Goal: Information Seeking & Learning: Learn about a topic

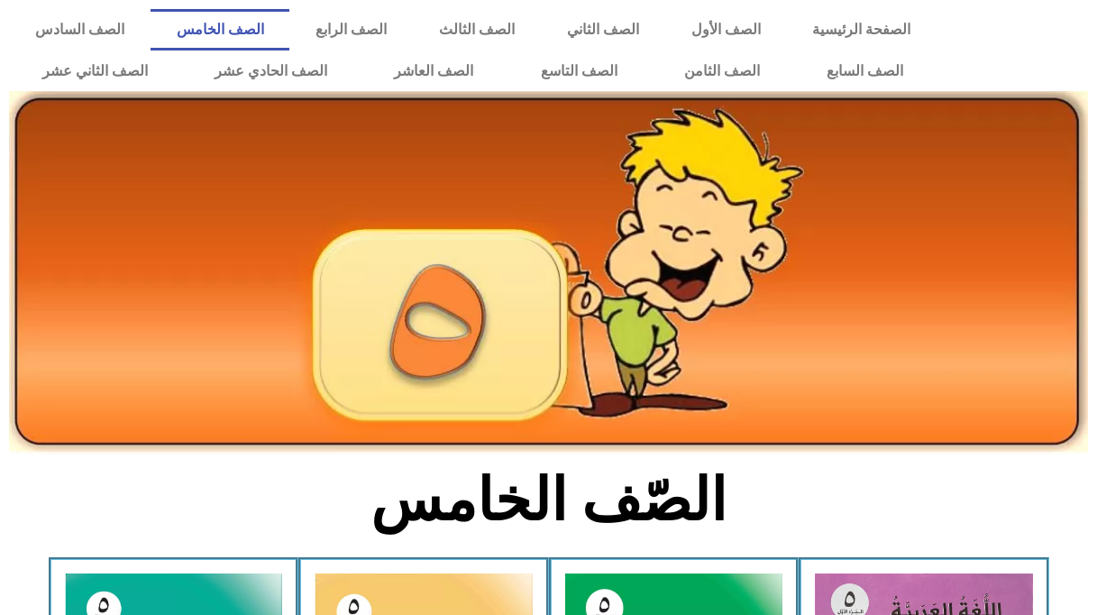
scroll to position [451, 0]
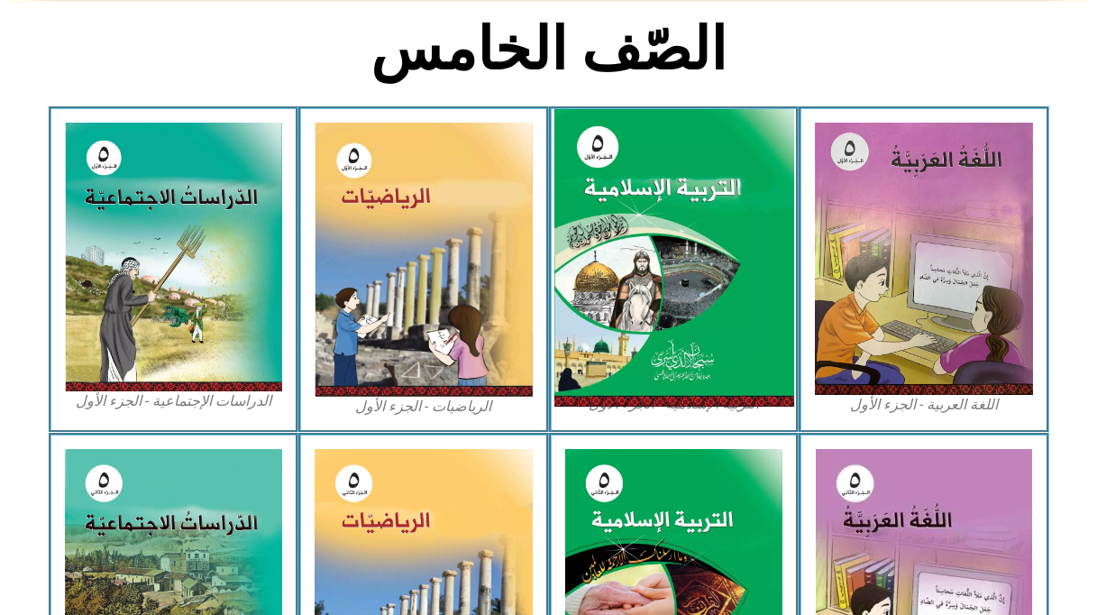
click at [701, 232] on img at bounding box center [674, 258] width 240 height 298
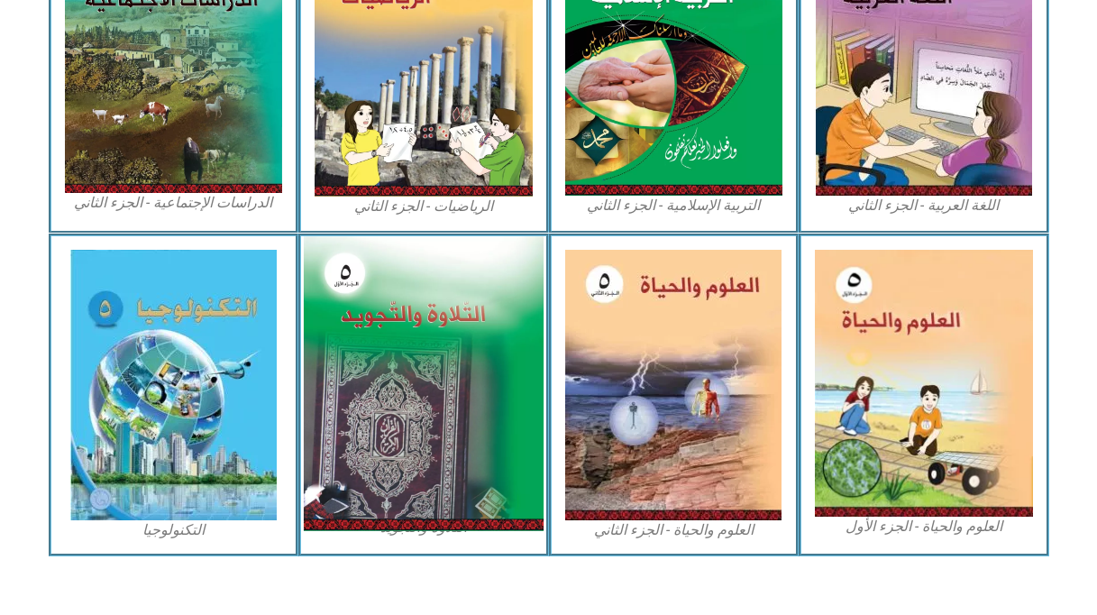
scroll to position [992, 0]
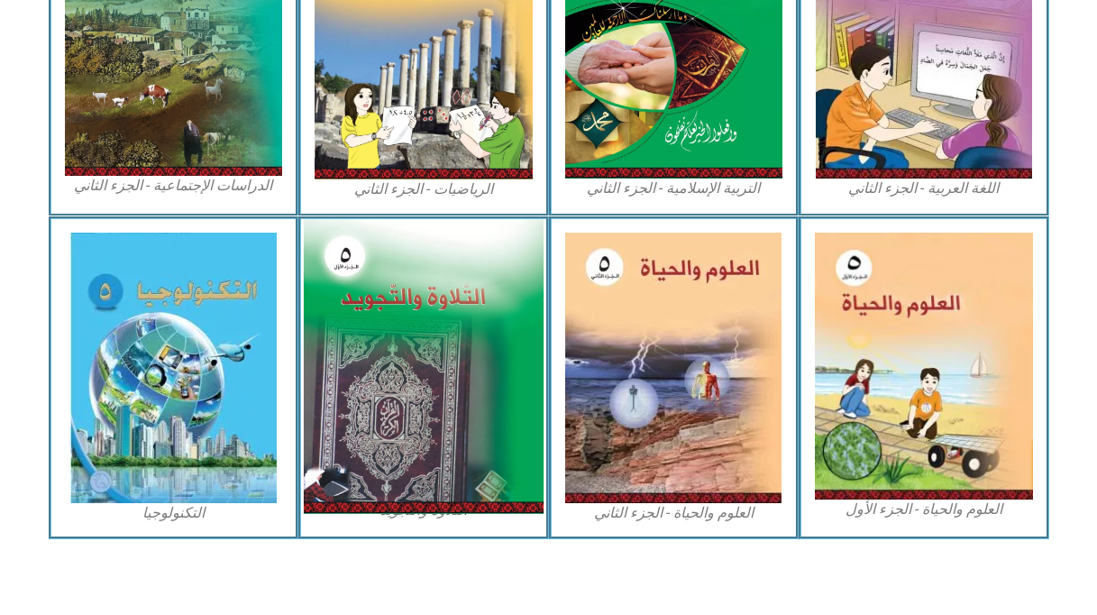
click at [462, 320] on img at bounding box center [424, 366] width 240 height 295
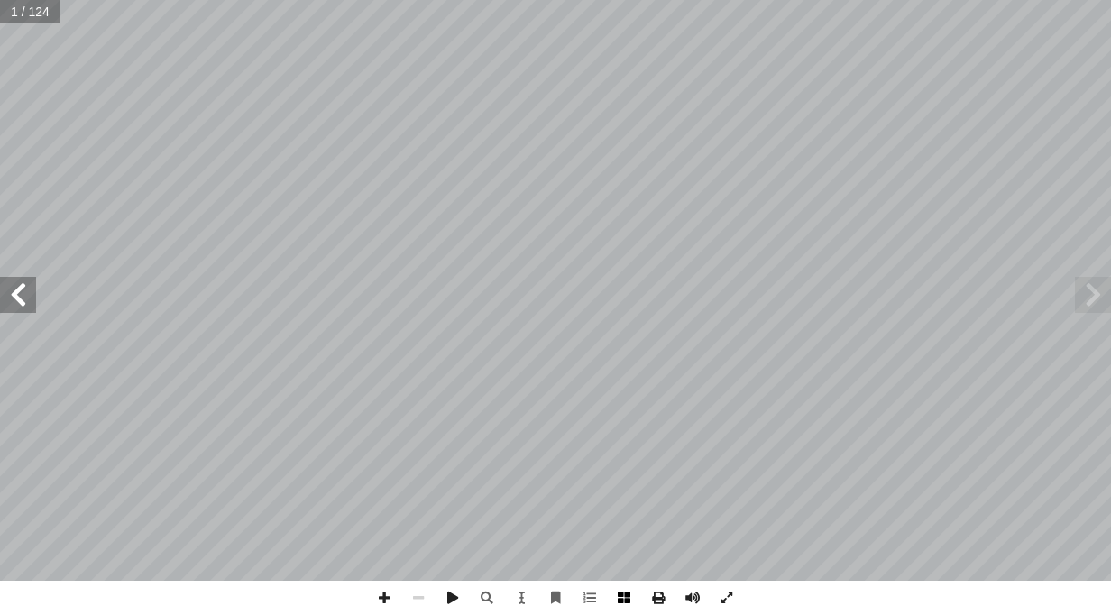
click at [625, 599] on span at bounding box center [624, 598] width 34 height 34
click at [1102, 291] on span at bounding box center [1093, 295] width 36 height 36
click at [385, 607] on span at bounding box center [384, 598] width 34 height 34
click at [11, 297] on span at bounding box center [18, 295] width 36 height 36
click at [764, 505] on div "تعالى. ِ لله � على ُ عتماد � ل � سباب و أ خذ بال� أ ل� � : ُ ل ُ وك َّ لت � سبا…" at bounding box center [555, 307] width 1111 height 615
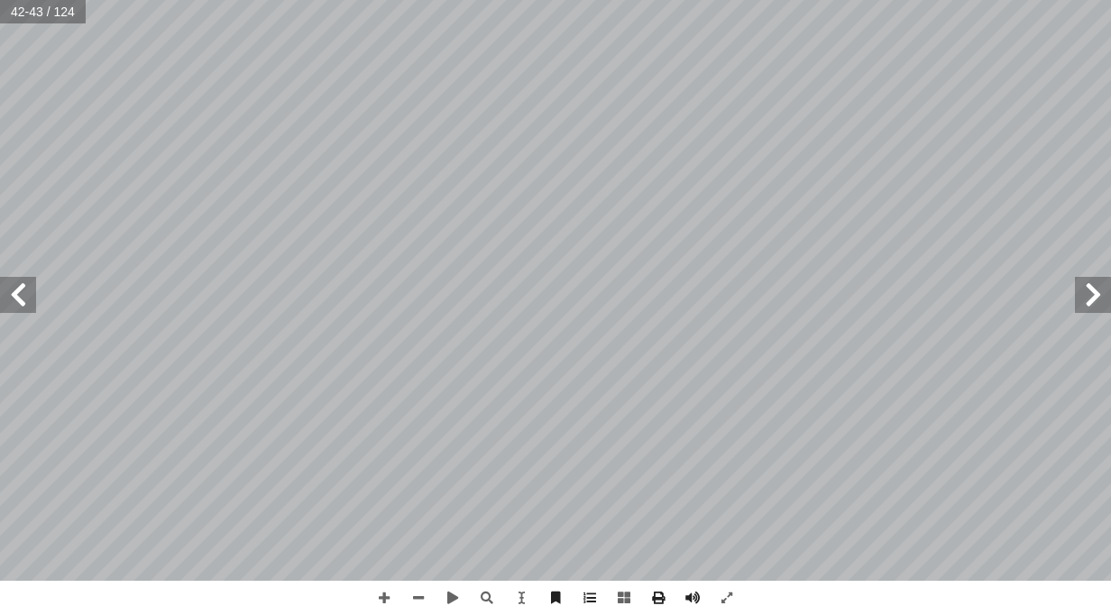
click at [32, 300] on span at bounding box center [18, 295] width 36 height 36
click at [1099, 298] on span at bounding box center [1093, 295] width 36 height 36
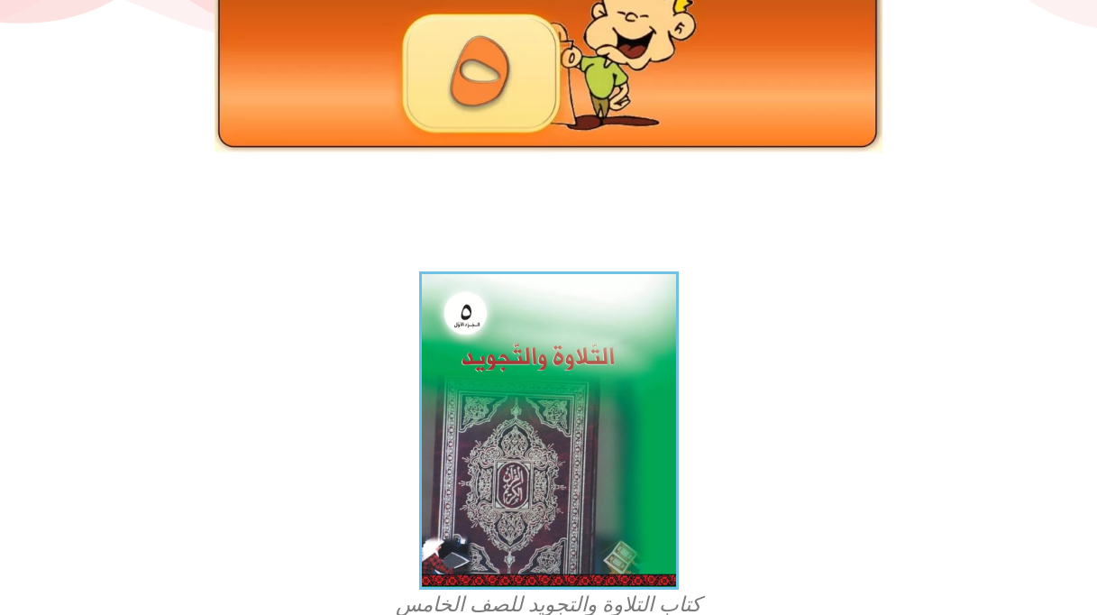
scroll to position [270, 0]
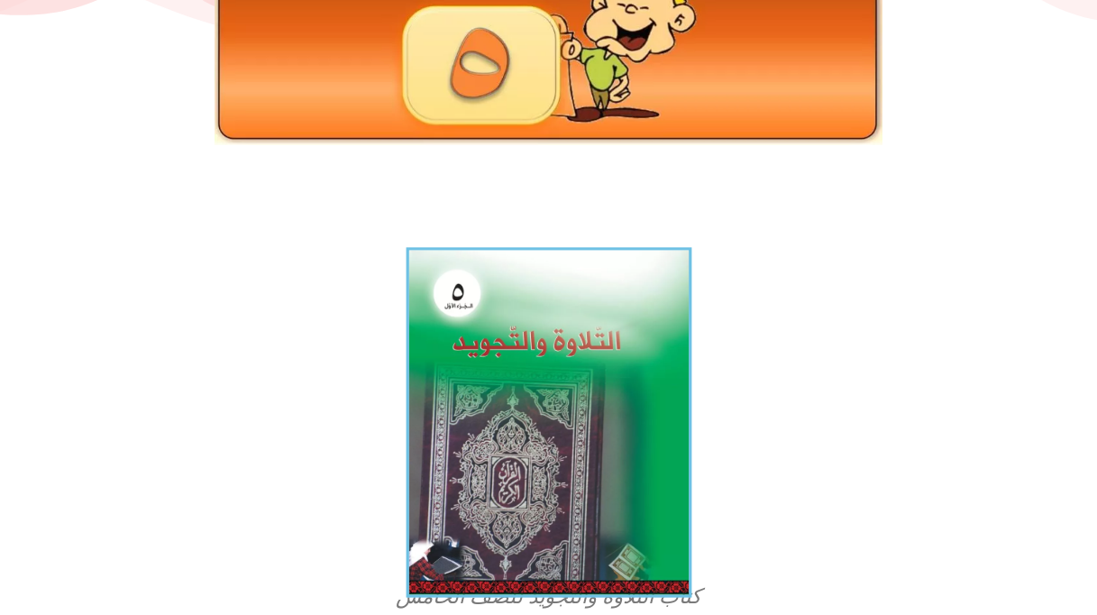
click at [641, 379] on img at bounding box center [549, 422] width 286 height 350
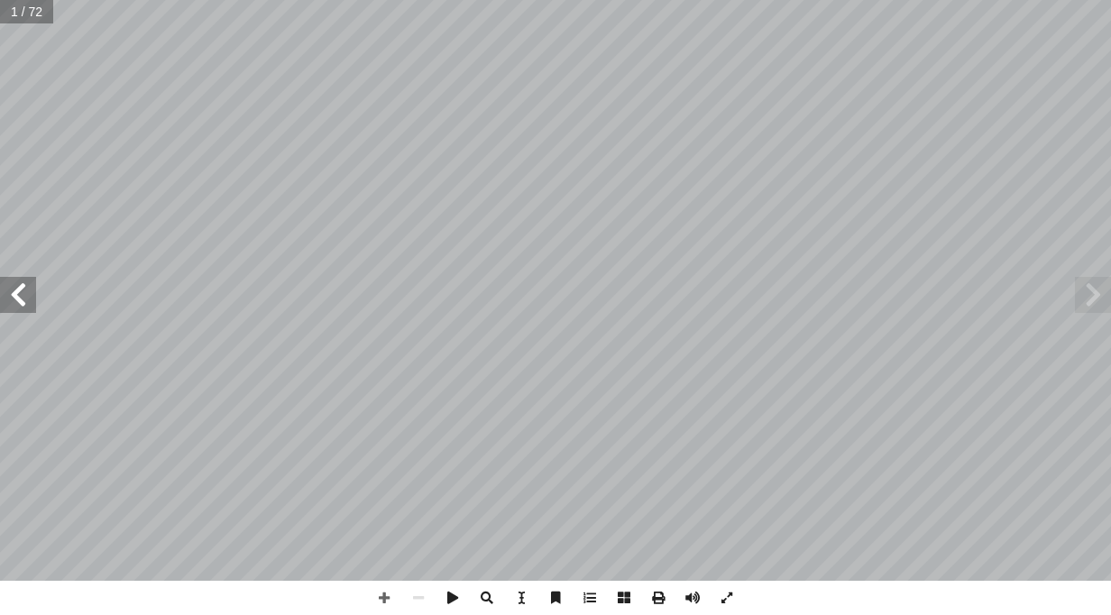
click at [19, 289] on span at bounding box center [18, 295] width 36 height 36
click at [21, 286] on span at bounding box center [18, 295] width 36 height 36
click at [7, 281] on span at bounding box center [18, 295] width 36 height 36
click at [0, 164] on html "الصفحة الرئيسية الصف الأول الصف الثاني الصف الثالث الصف الرابع الصف الخامس الصف…" at bounding box center [555, 82] width 1111 height 164
click at [25, 280] on span at bounding box center [18, 295] width 36 height 36
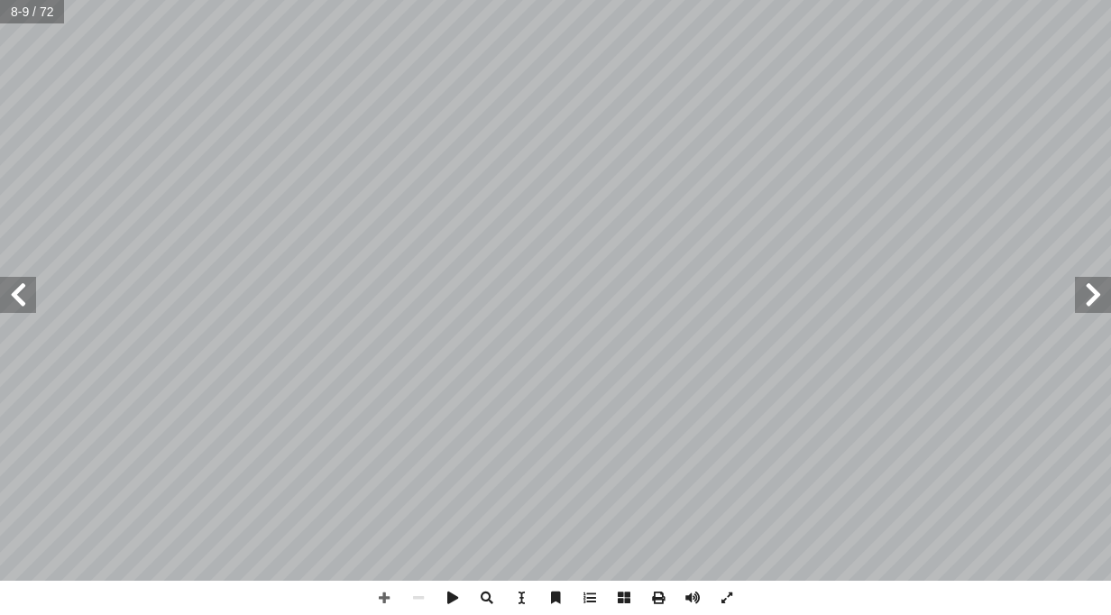
click at [20, 297] on span at bounding box center [18, 295] width 36 height 36
click at [381, 595] on span at bounding box center [384, 598] width 34 height 34
click at [384, 594] on span at bounding box center [384, 598] width 34 height 34
click at [413, 589] on span at bounding box center [418, 598] width 34 height 34
click at [32, 295] on span at bounding box center [18, 295] width 36 height 36
